Goal: Information Seeking & Learning: Learn about a topic

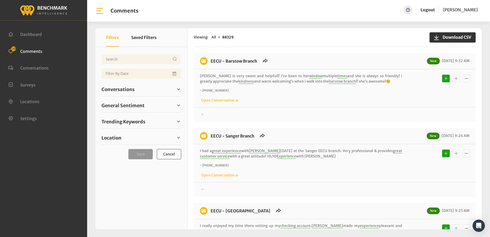
scroll to position [330, 0]
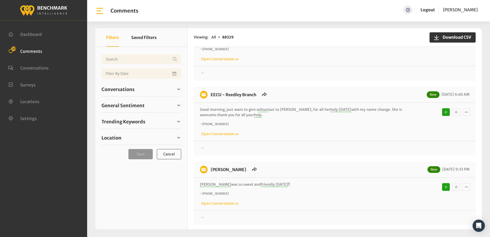
click at [305, 75] on div at bounding box center [335, 73] width 270 height 6
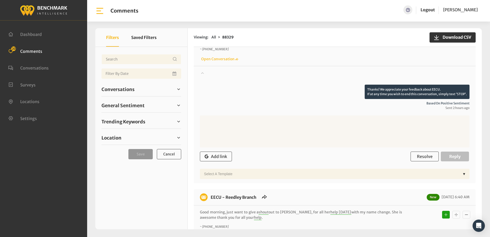
click at [257, 108] on span "Sent 2 hours ago" at bounding box center [335, 108] width 270 height 5
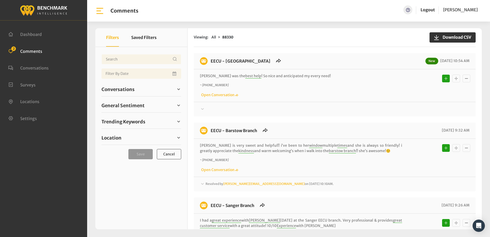
click at [379, 88] on div "~ +15599994391 Open Conversation" at bounding box center [335, 90] width 270 height 15
drag, startPoint x: 375, startPoint y: 106, endPoint x: 370, endPoint y: 102, distance: 6.6
click at [376, 107] on div at bounding box center [335, 109] width 270 height 6
